Goal: Book appointment/travel/reservation

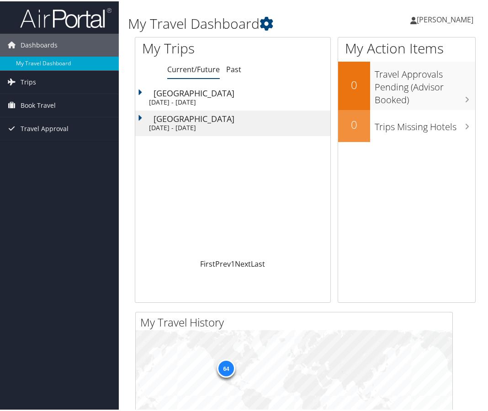
click at [196, 92] on div "Salt Lake City" at bounding box center [241, 92] width 177 height 8
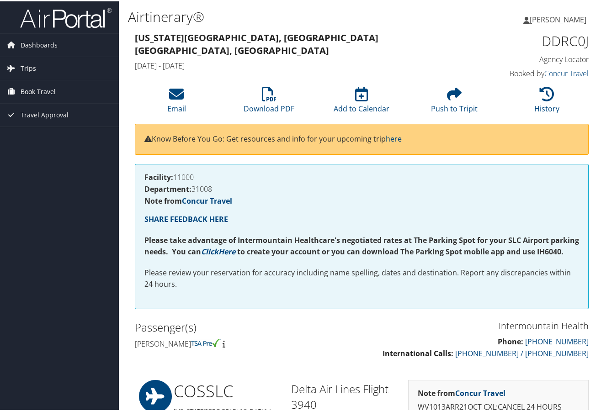
click at [34, 94] on span "Book Travel" at bounding box center [38, 90] width 35 height 23
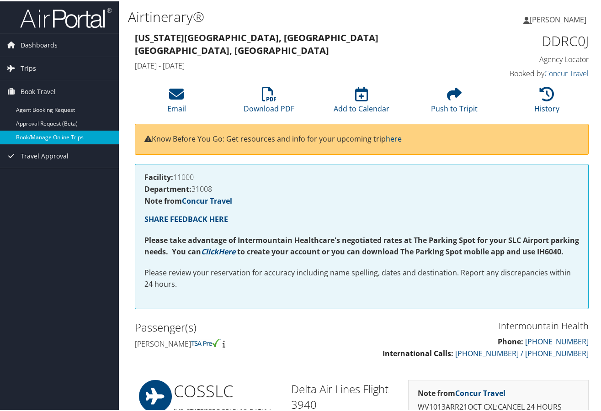
click at [36, 137] on link "Book/Manage Online Trips" at bounding box center [59, 136] width 119 height 14
